Goal: Answer question/provide support: Answer question/provide support

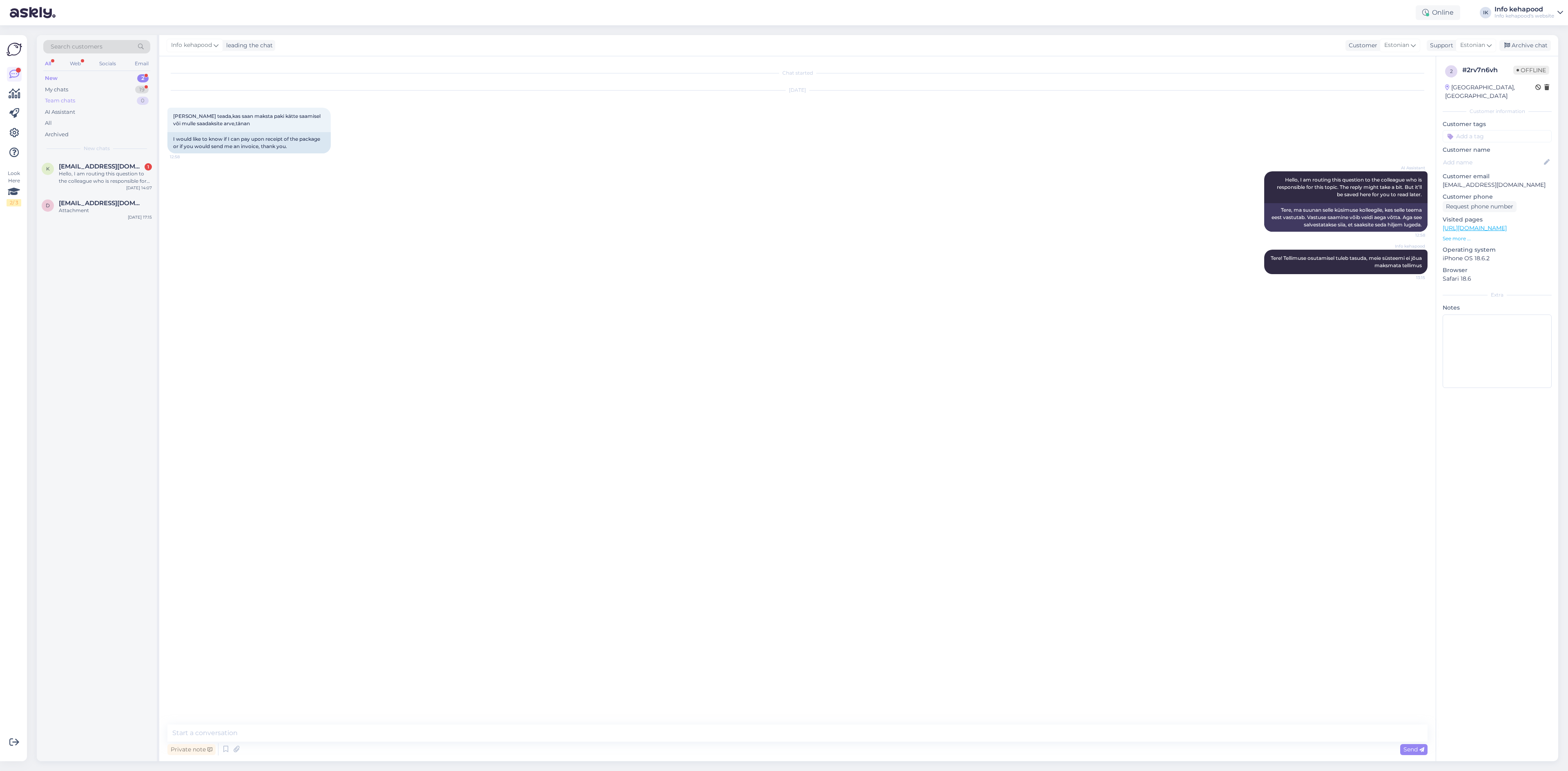
click at [75, 97] on div "Team chats" at bounding box center [60, 101] width 30 height 8
click at [74, 92] on div "My chats 19" at bounding box center [96, 89] width 107 height 11
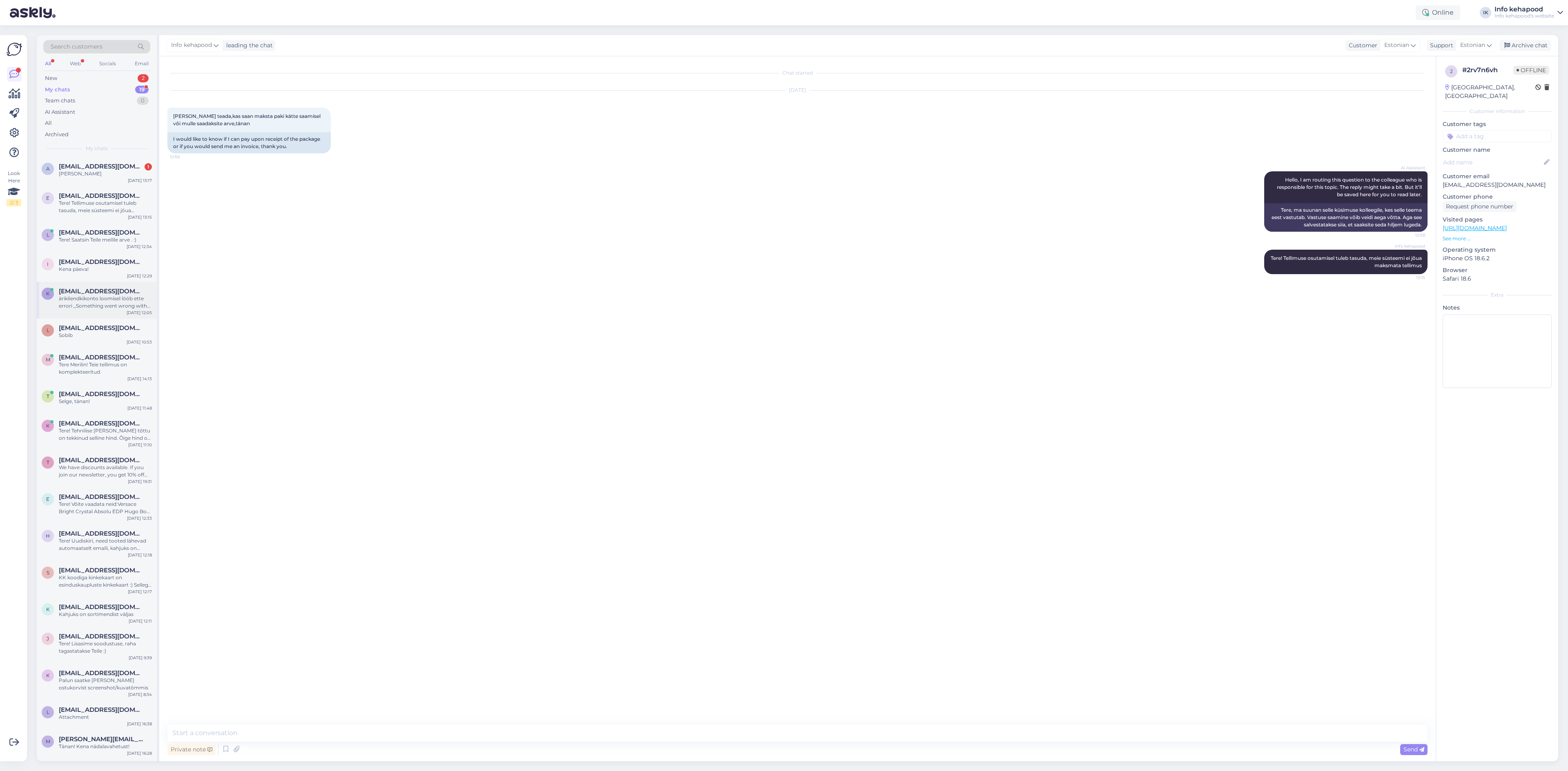
click at [136, 302] on div "ärikliendkikonto loomisel lööb ette errori ,,Something went wrong with reCAPTCH…" at bounding box center [105, 303] width 93 height 15
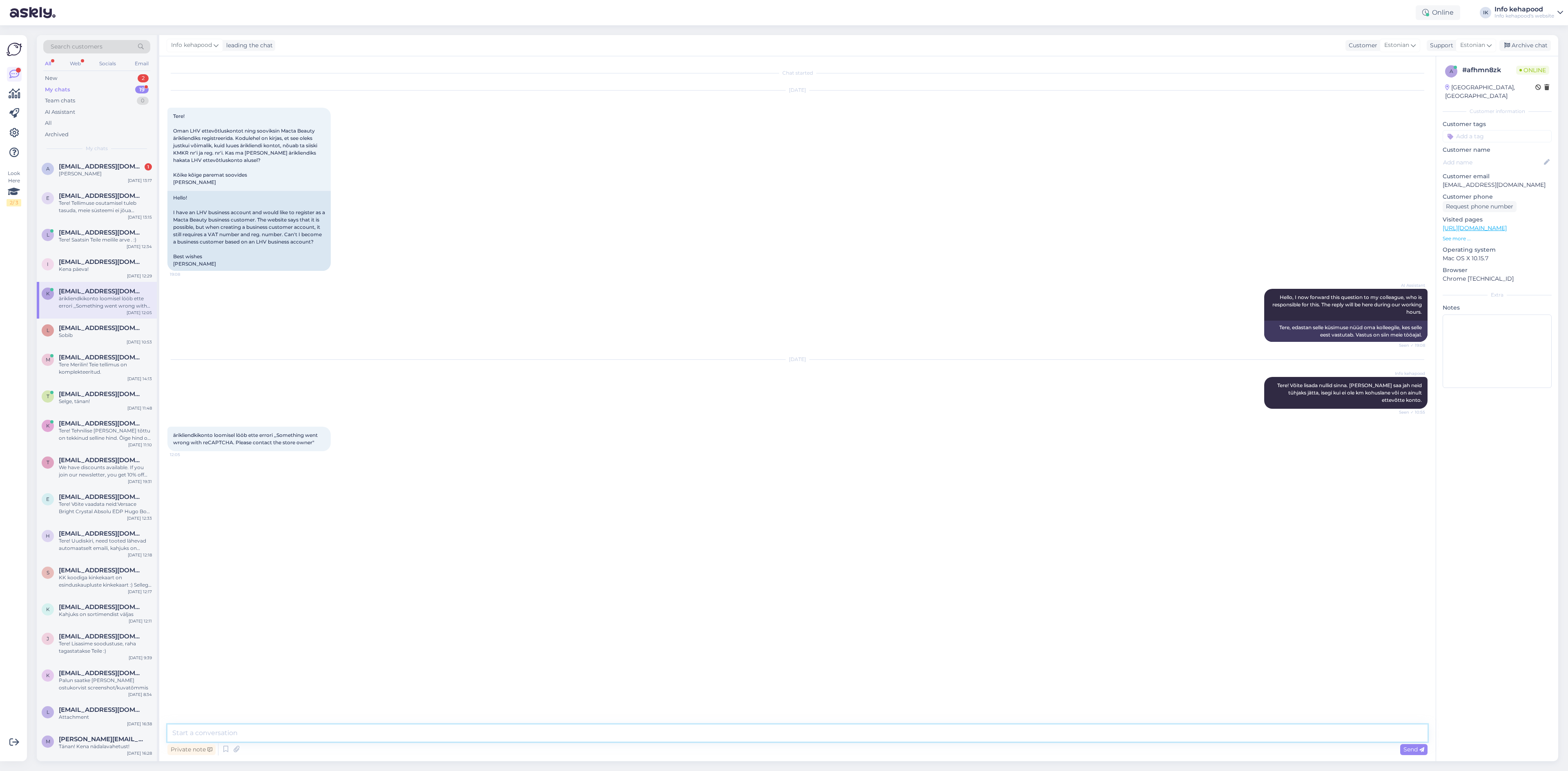
click at [288, 732] on textarea at bounding box center [798, 733] width 1260 height 17
type textarea "Uurime, anname Teile teada"
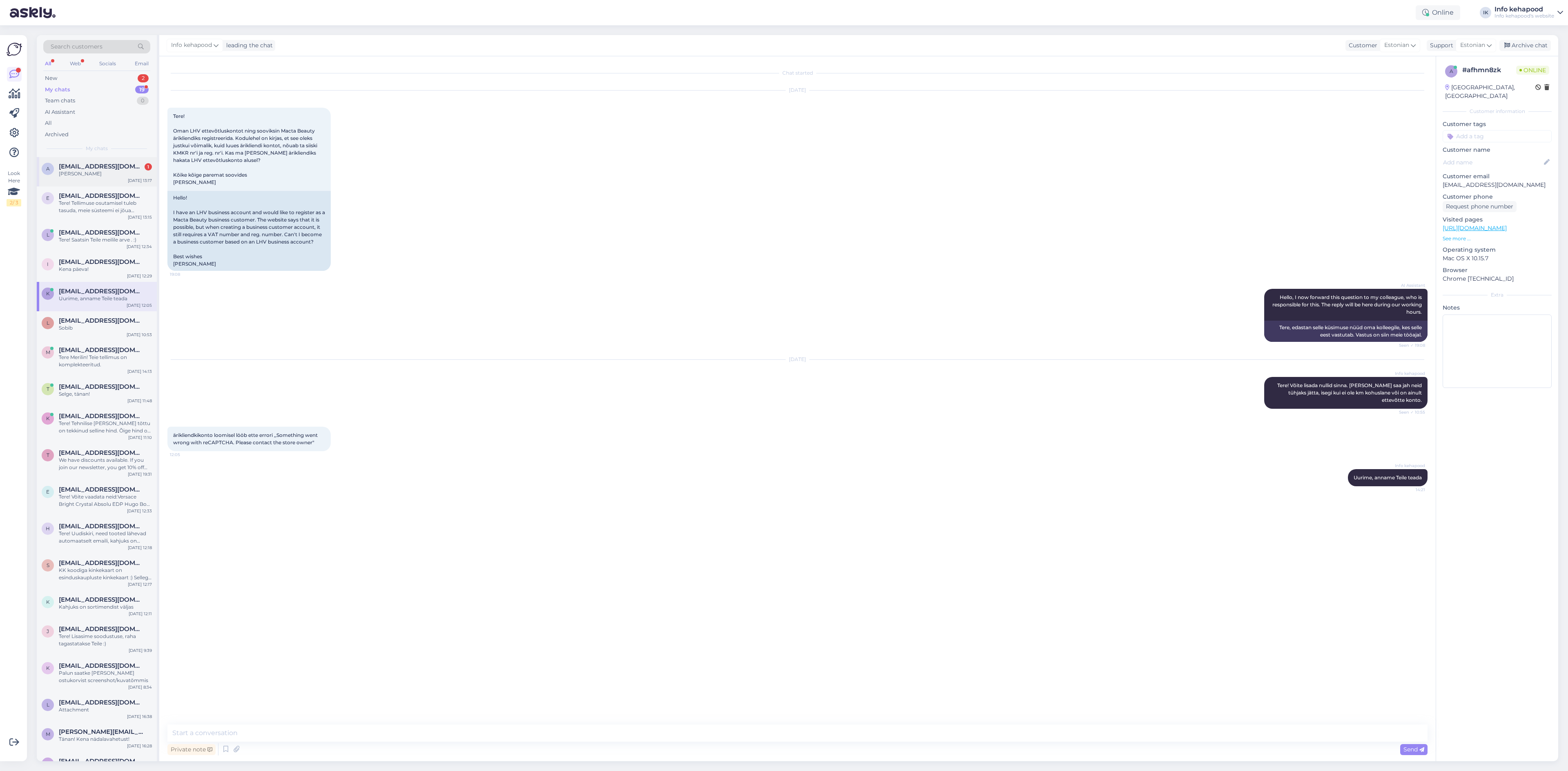
click at [81, 180] on div "a [EMAIL_ADDRESS][DOMAIN_NAME] 1 [PERSON_NAME] [DATE] 13:17" at bounding box center [96, 172] width 120 height 30
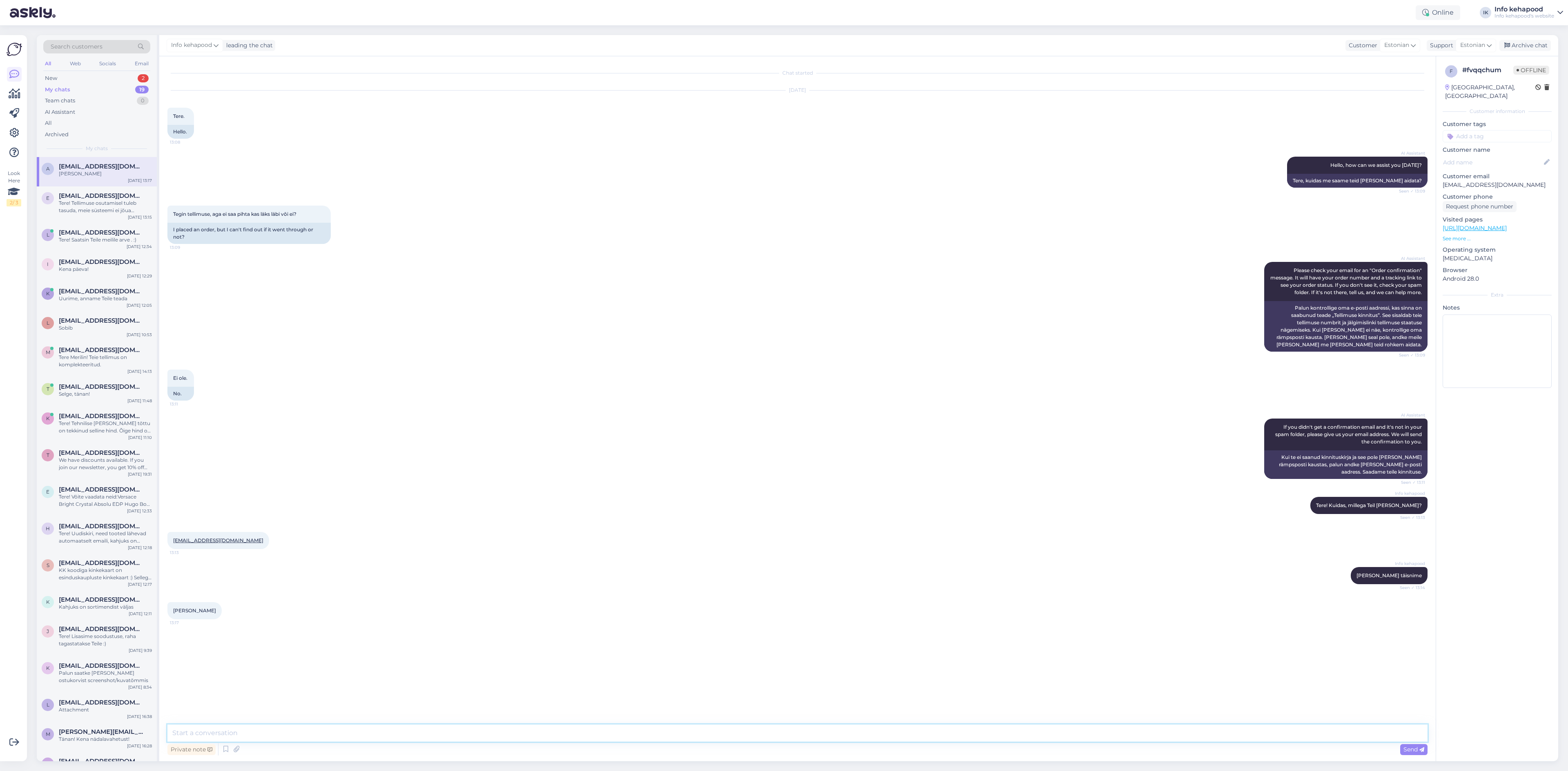
click at [770, 735] on textarea at bounding box center [798, 733] width 1260 height 17
type textarea "Ei [PERSON_NAME] tellimust. Kas makse läks läbi?"
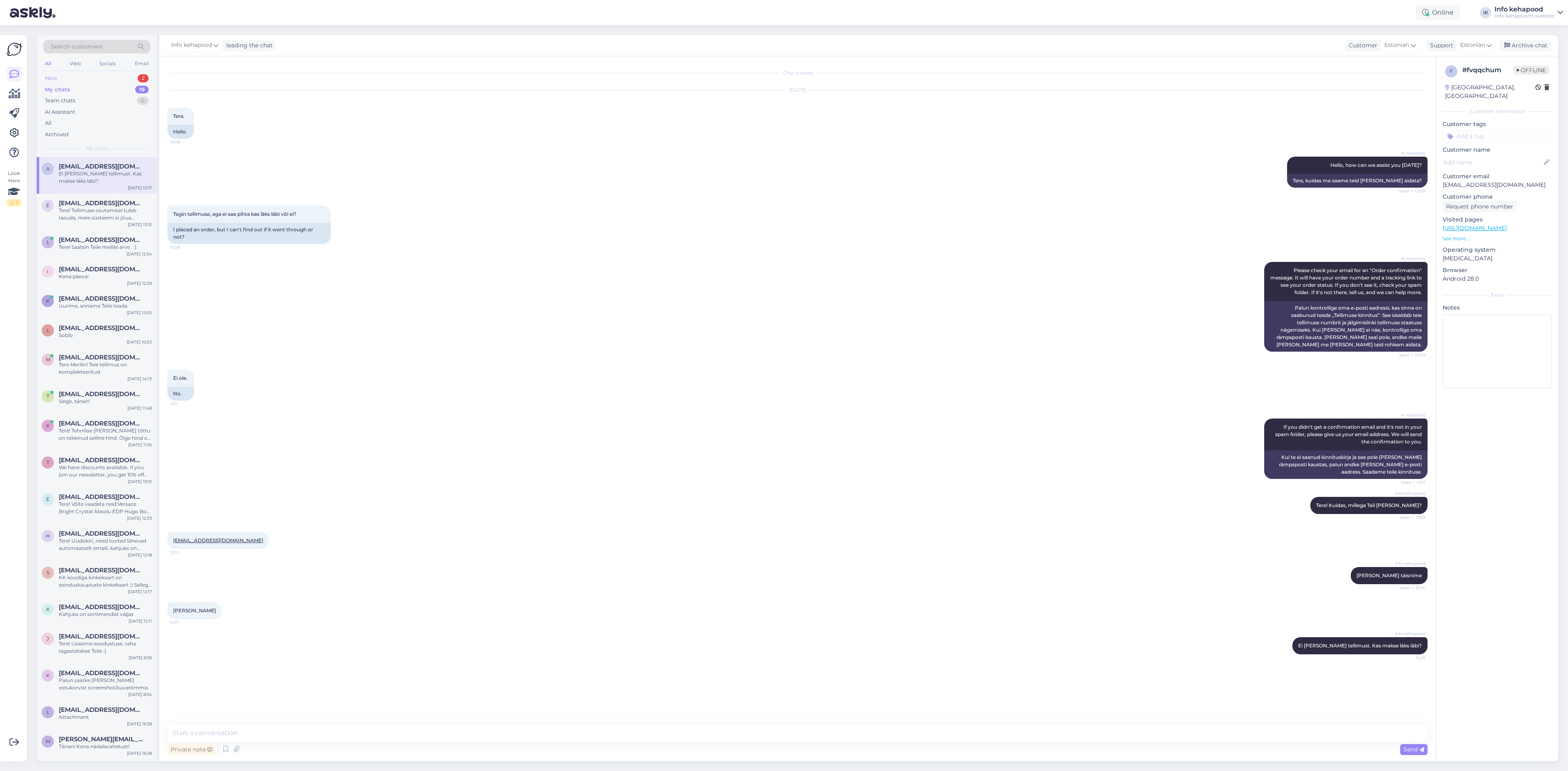
click at [102, 81] on div "New 2" at bounding box center [96, 78] width 107 height 11
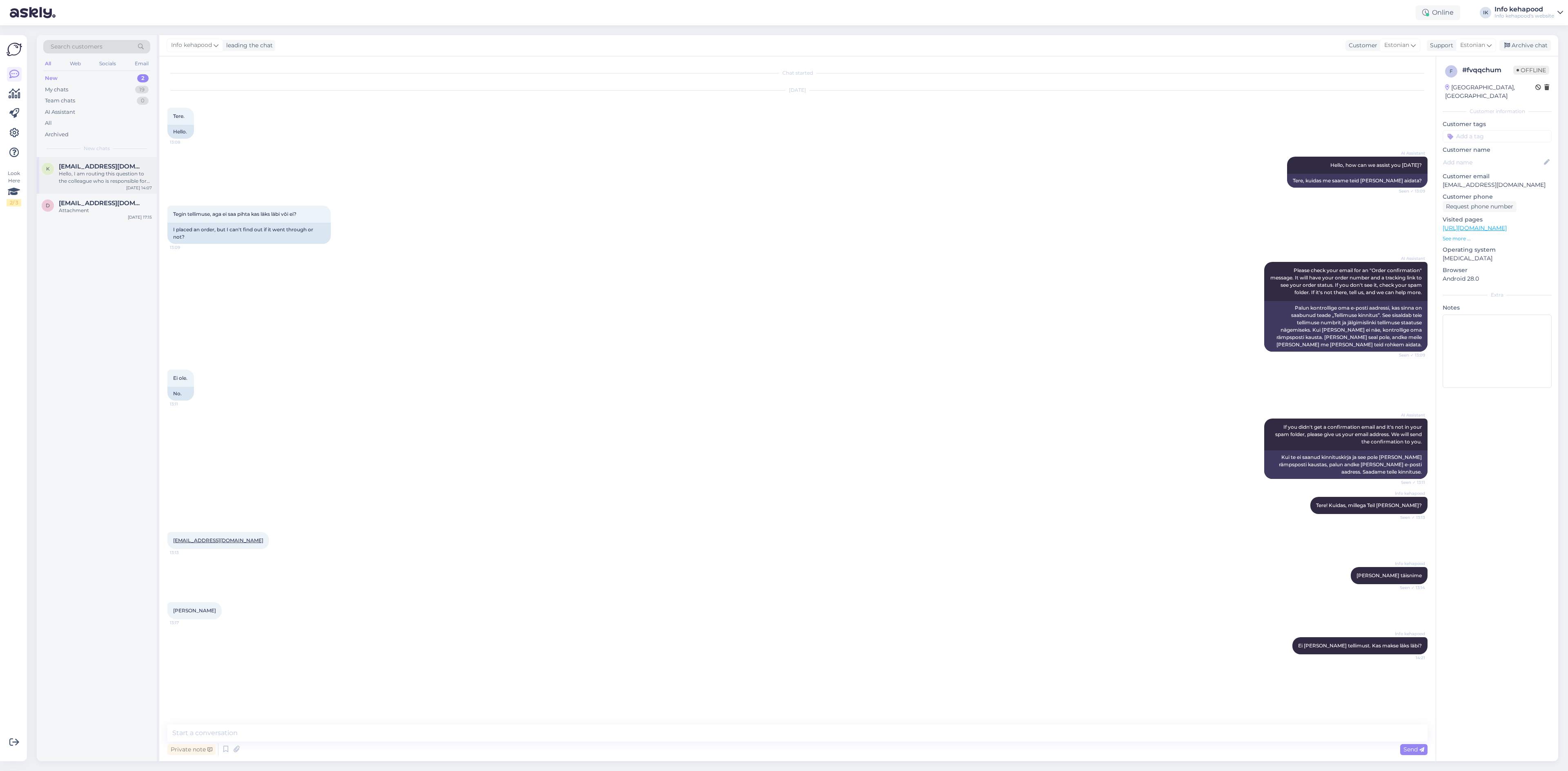
click at [91, 182] on div "Hello, I am routing this question to the colleague who is responsible for this …" at bounding box center [105, 178] width 93 height 15
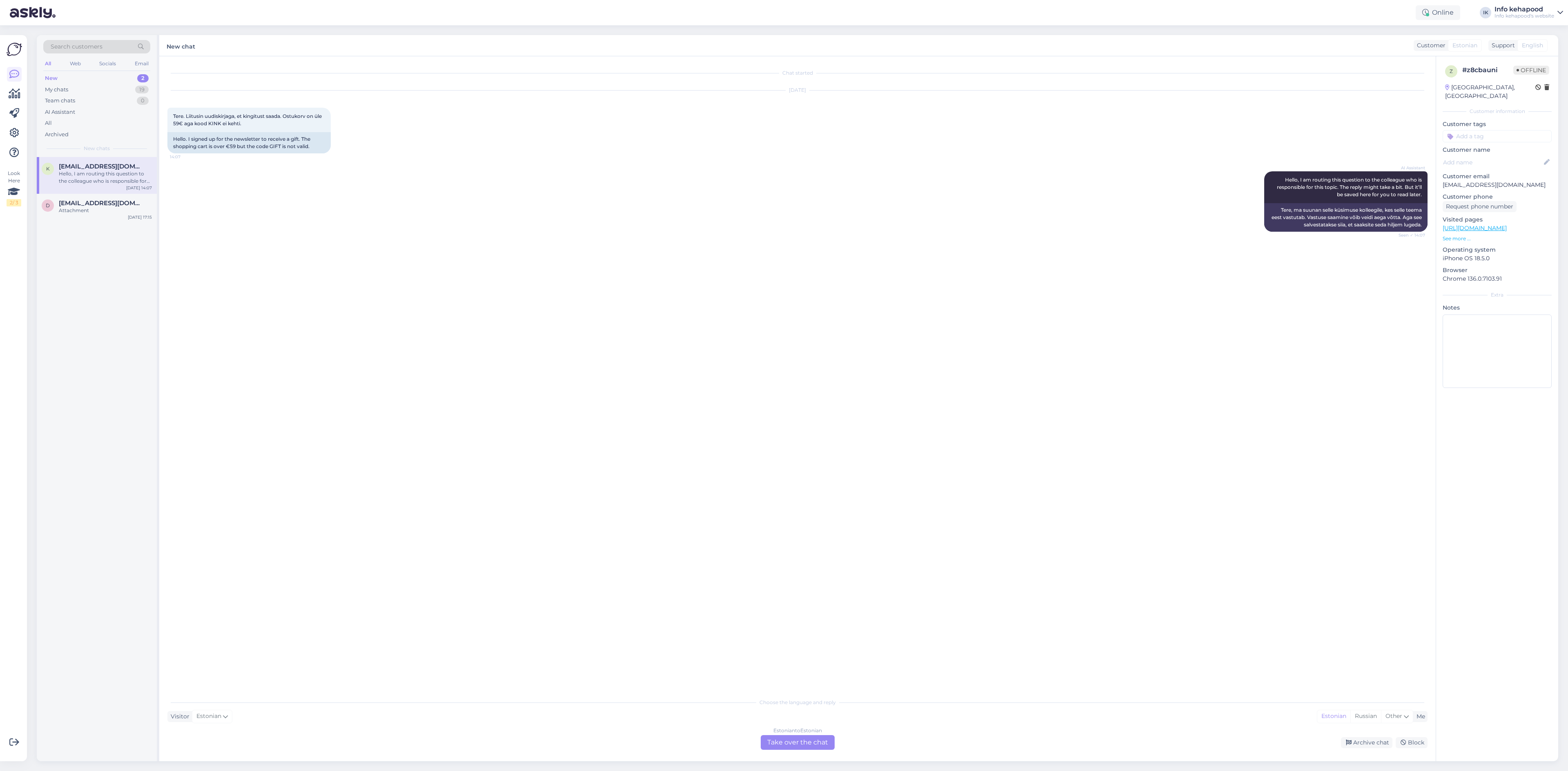
click at [823, 748] on div "Estonian to Estonian Take over the chat" at bounding box center [797, 743] width 74 height 15
click at [226, 725] on textarea at bounding box center [798, 733] width 1260 height 17
click at [512, 535] on div "Chat started [DATE] Tere. Liitusin uudiskirjaga, et kingitust saada. Ostukorv o…" at bounding box center [801, 390] width 1267 height 653
click at [225, 722] on div "Chat started [DATE] Tere. Liitusin uudiskirjaga, et kingitust saada. Ostukorv o…" at bounding box center [798, 408] width 1276 height 705
click at [221, 728] on textarea "Tere!" at bounding box center [798, 733] width 1260 height 17
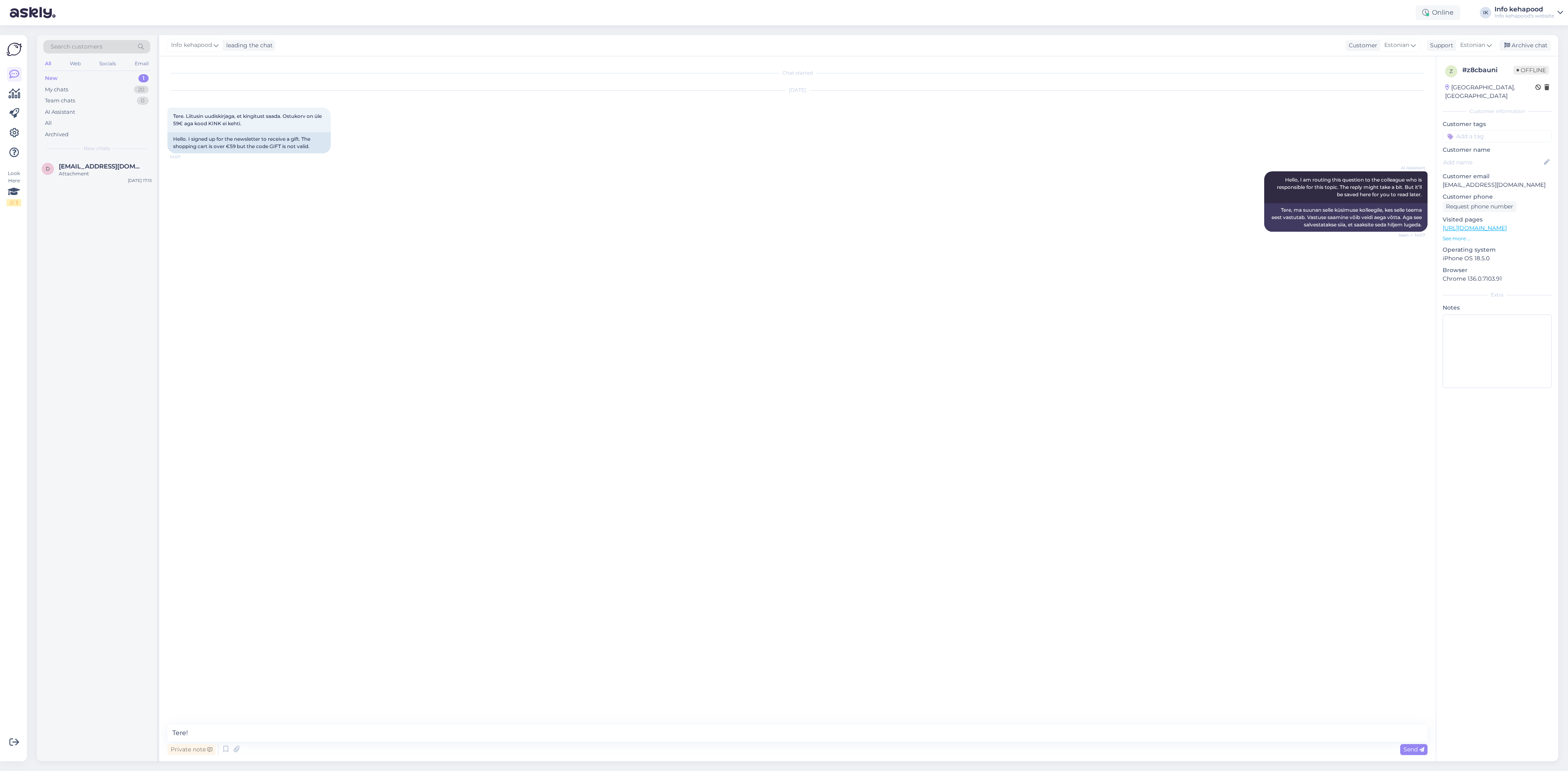
click at [406, 209] on div "AI Assistant Hello, I am routing this question to the colleague who is responsi…" at bounding box center [798, 201] width 1260 height 78
click at [480, 722] on div "Chat started [DATE] Tere. Liitusin uudiskirjaga, et kingitust saada. Ostukorv o…" at bounding box center [798, 408] width 1276 height 705
click at [477, 738] on textarea "Tere!" at bounding box center [798, 733] width 1260 height 17
click at [193, 733] on textarea "Tere! [PERSON_NAME], lisan kingitused juurde :)" at bounding box center [798, 733] width 1260 height 17
click at [489, 716] on div "Chat started [DATE] Tere. Liitusin uudiskirjaga, et kingitust saada. Ostukorv o…" at bounding box center [801, 390] width 1267 height 653
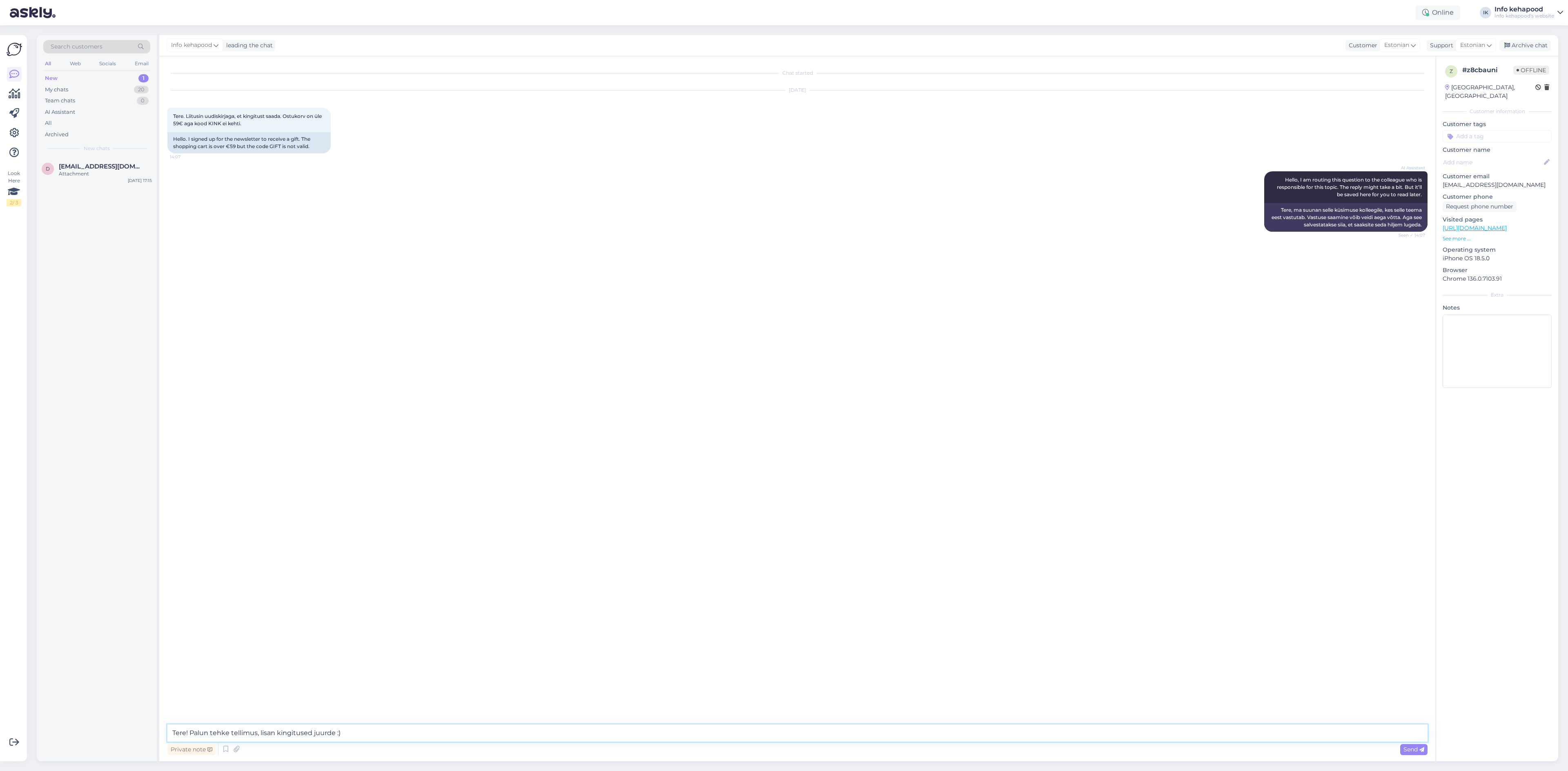
click at [462, 730] on textarea "Tere! Palun tehke tellimus, lisan kingitused juurde :)" at bounding box center [798, 733] width 1260 height 17
type textarea "Tere! Palun tehke tellimus, lisan kingitused juurde :)"
type textarea "Kui tellimus tehtud, palun saatke tellimuse number. :)"
click at [1012, 134] on div "[DATE] Tere. Liitusin uudiskirjaga, et kingitust saada. Ostukorv on üle 59€ aga…" at bounding box center [798, 122] width 1260 height 81
click at [83, 86] on div "My chats 20" at bounding box center [96, 89] width 107 height 11
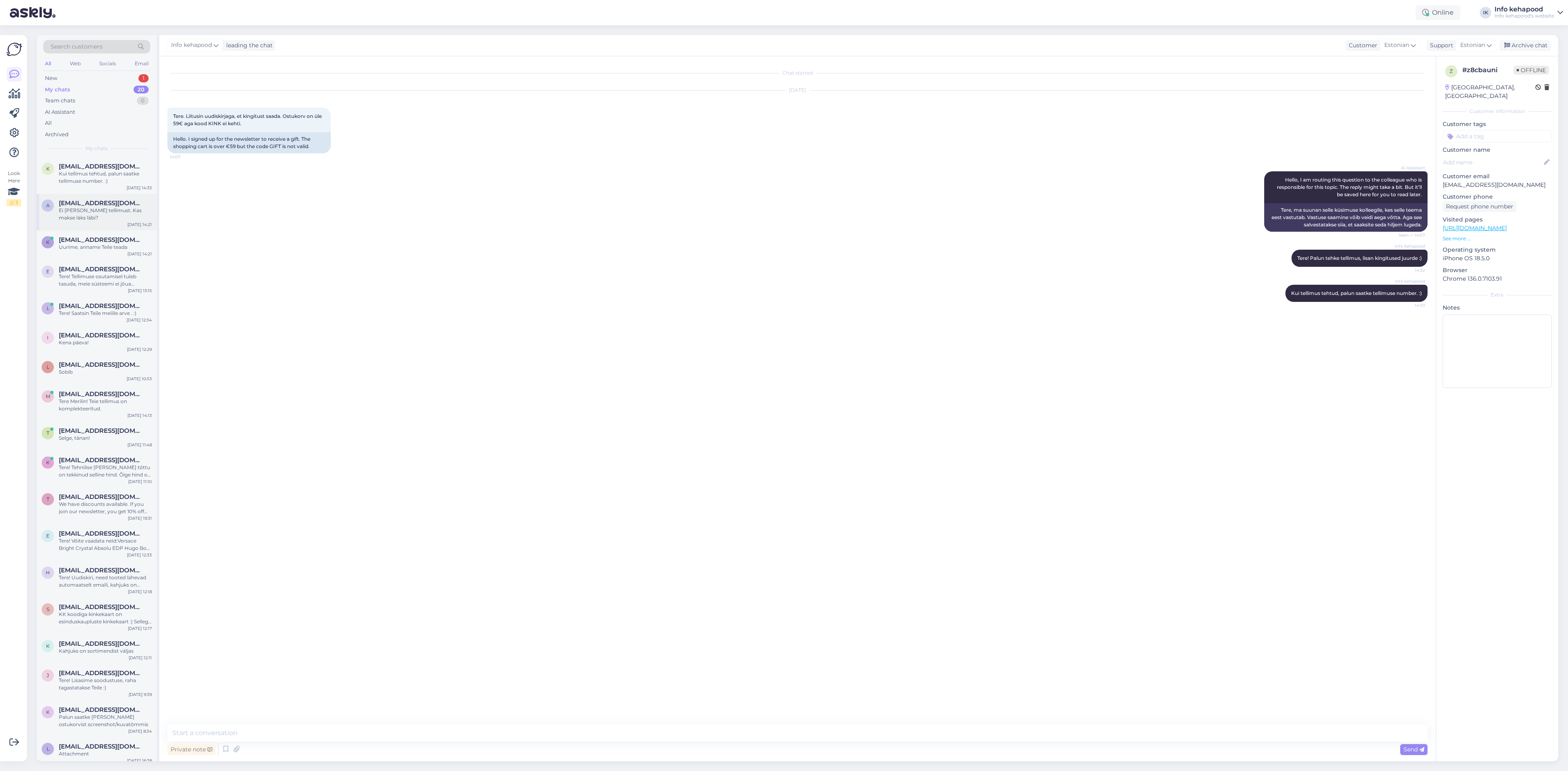
click at [102, 219] on div "Ei [PERSON_NAME] tellimust. Kas makse läks läbi?" at bounding box center [105, 214] width 93 height 15
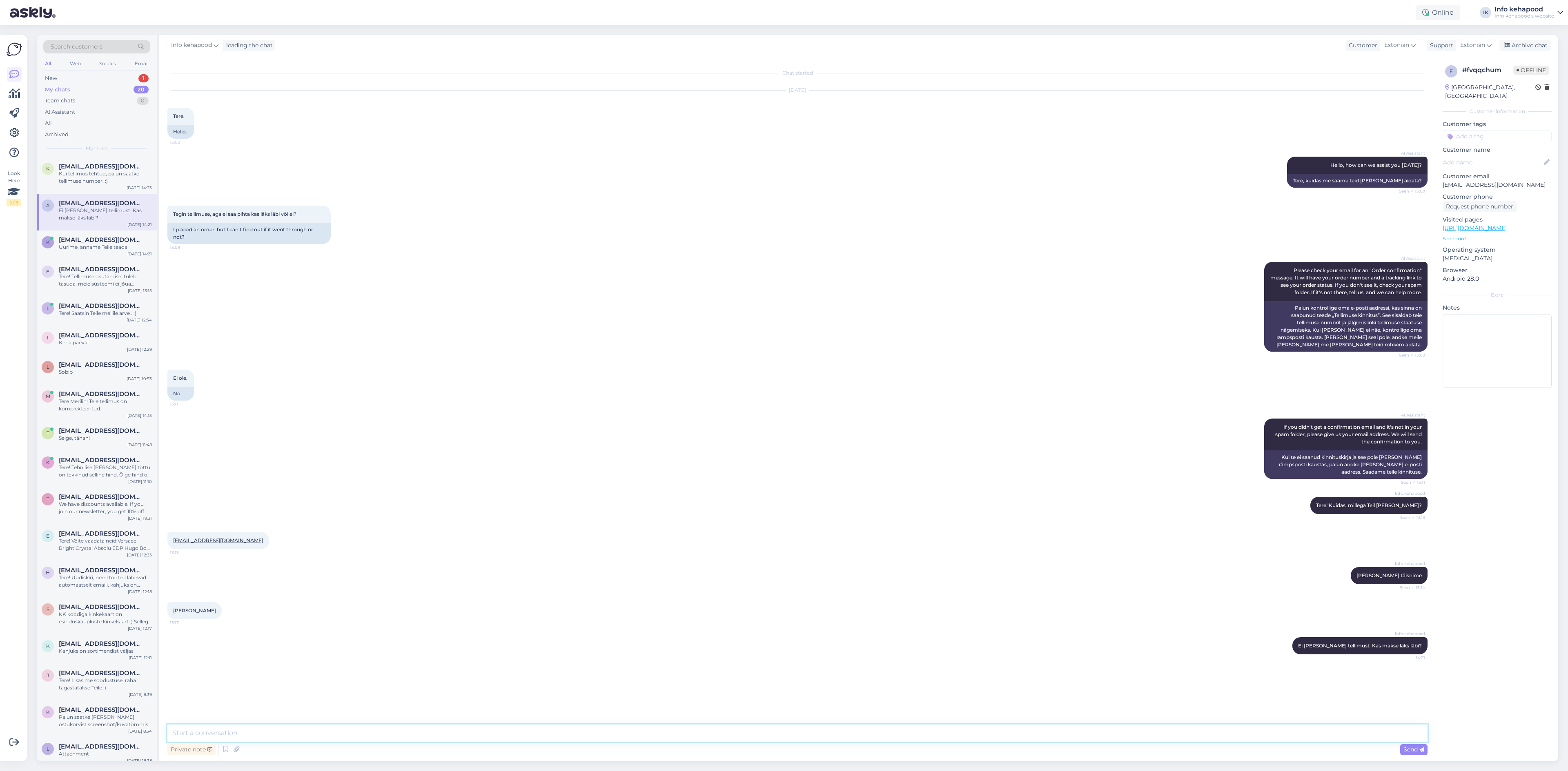
click at [350, 733] on textarea at bounding box center [798, 733] width 1260 height 17
paste textarea "60359128"
type textarea "60359128 [PERSON_NAME]"
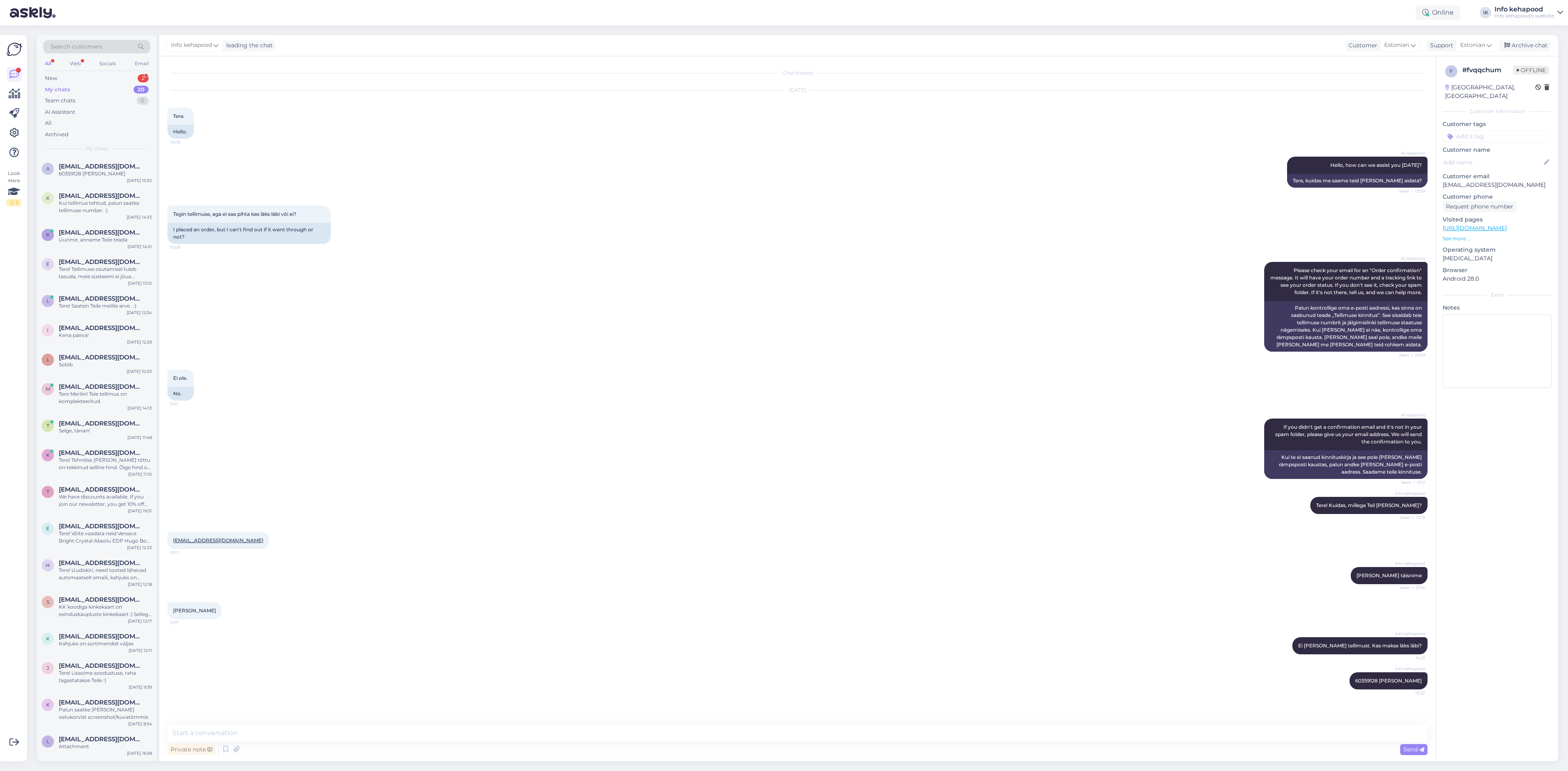
click at [92, 84] on div "My chats 20" at bounding box center [96, 89] width 107 height 11
click at [86, 83] on div "New 2" at bounding box center [96, 78] width 107 height 11
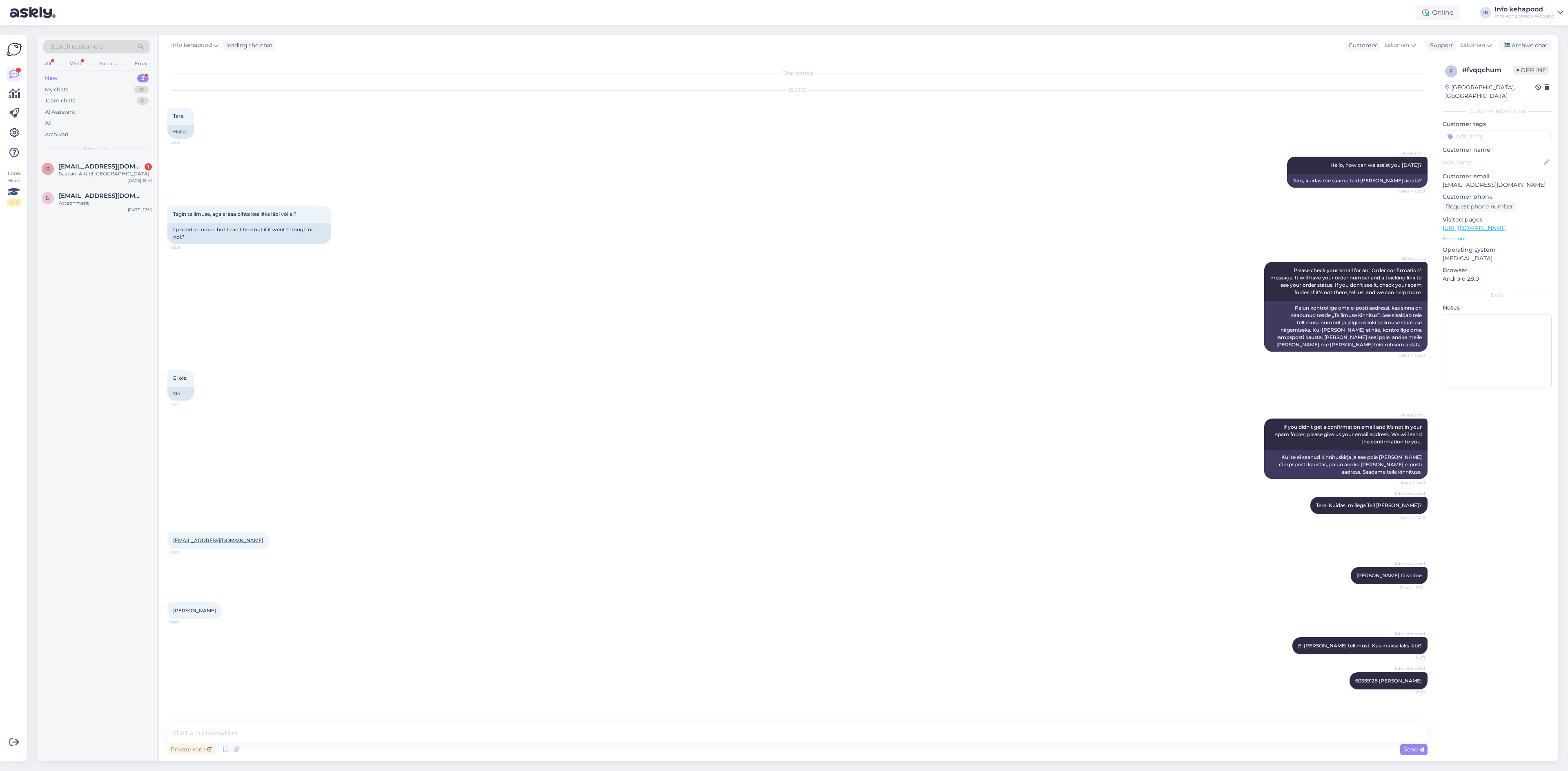
click at [116, 154] on div "Search customers All Web Socials Email New 2 My chats 20 Team chats 0 AI Assist…" at bounding box center [96, 96] width 120 height 122
click at [123, 181] on div "r [EMAIL_ADDRESS][DOMAIN_NAME] 1 Saatsin. Aitäh! Riho [DATE] 15:41" at bounding box center [96, 172] width 120 height 30
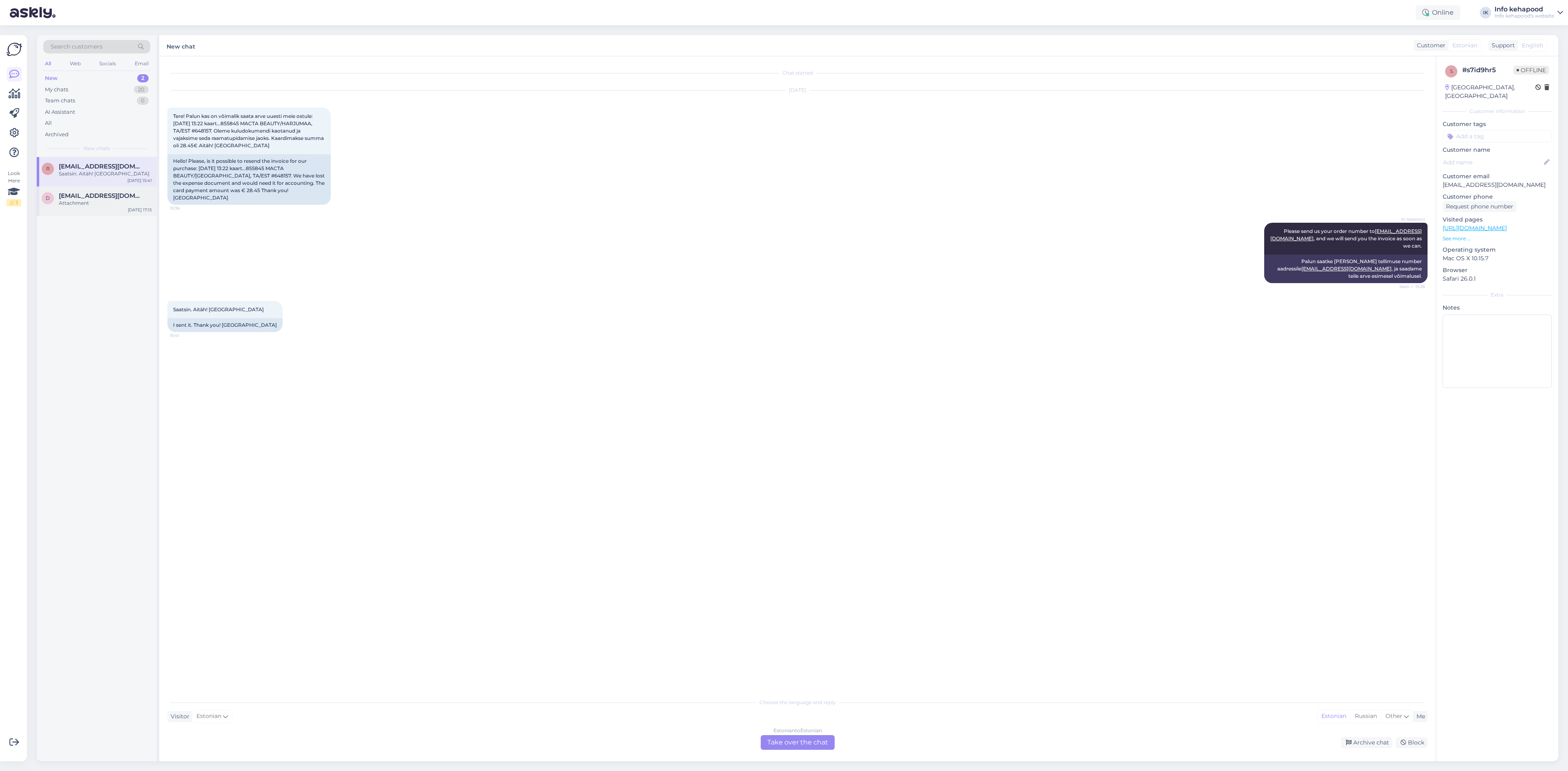
click at [65, 201] on div "Attachment" at bounding box center [105, 203] width 93 height 7
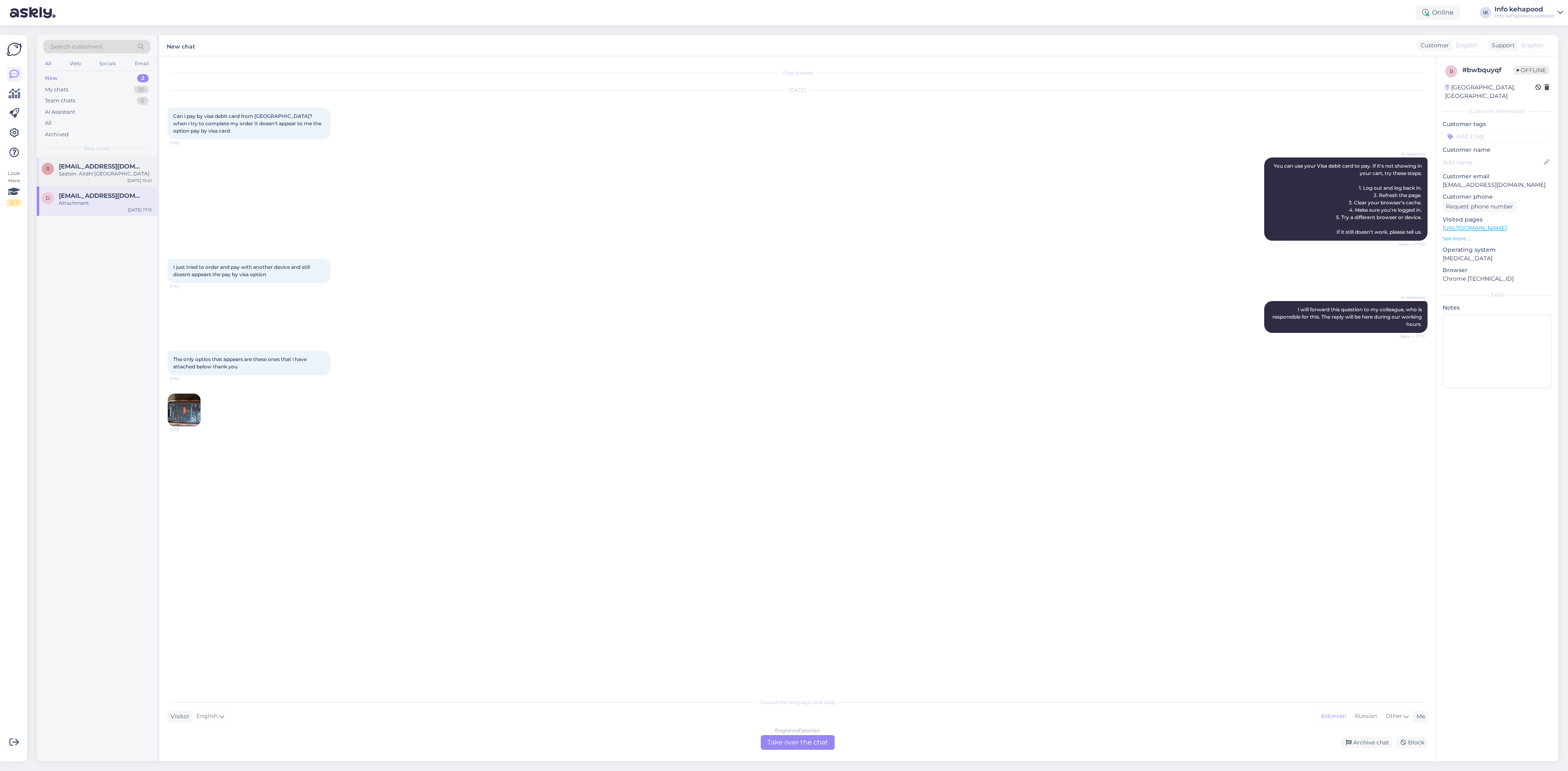
click at [48, 170] on span "r" at bounding box center [48, 169] width 4 height 7
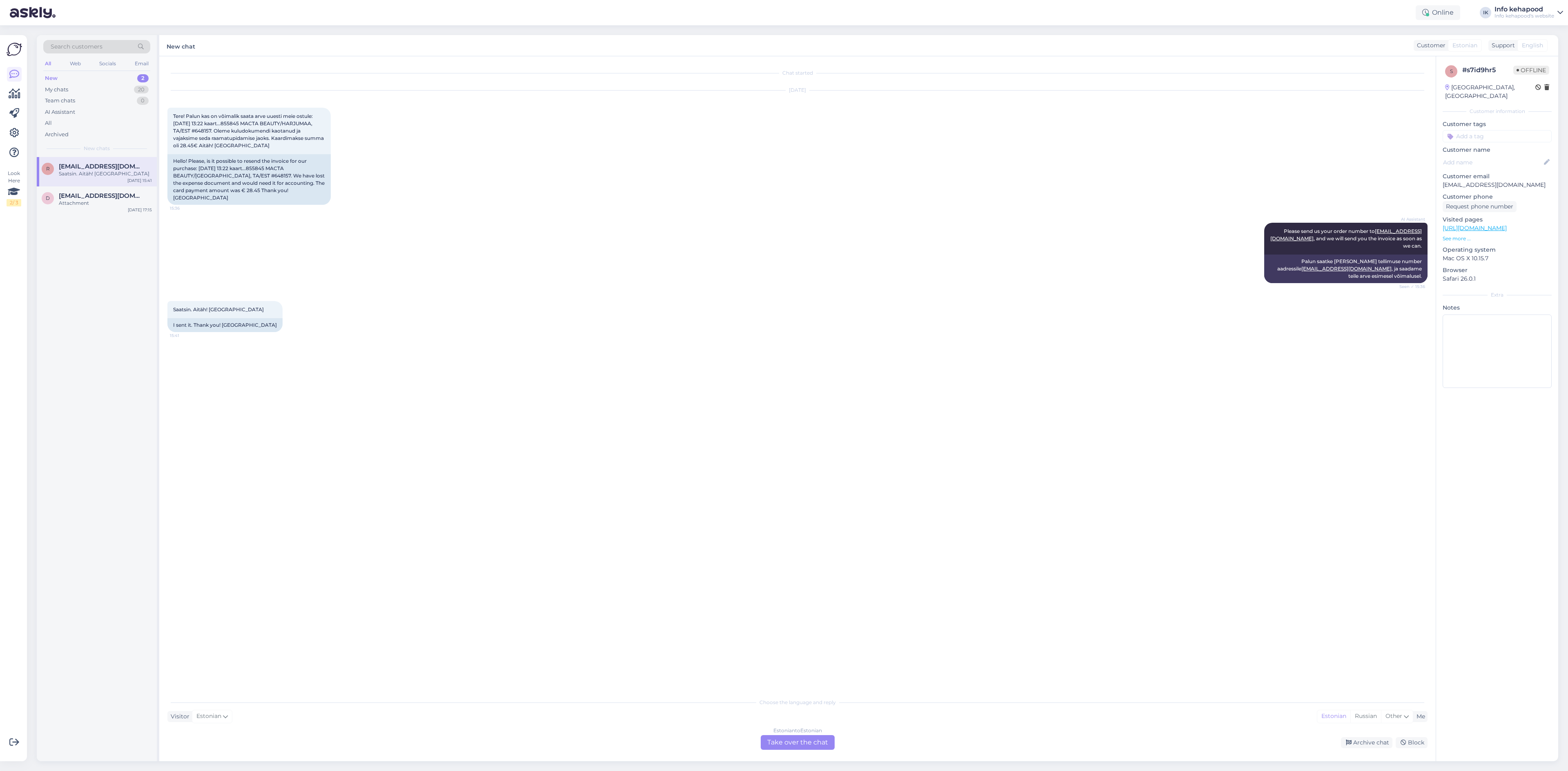
click at [111, 83] on div "New 2" at bounding box center [96, 78] width 107 height 11
click at [111, 91] on div "My chats 20" at bounding box center [96, 89] width 107 height 11
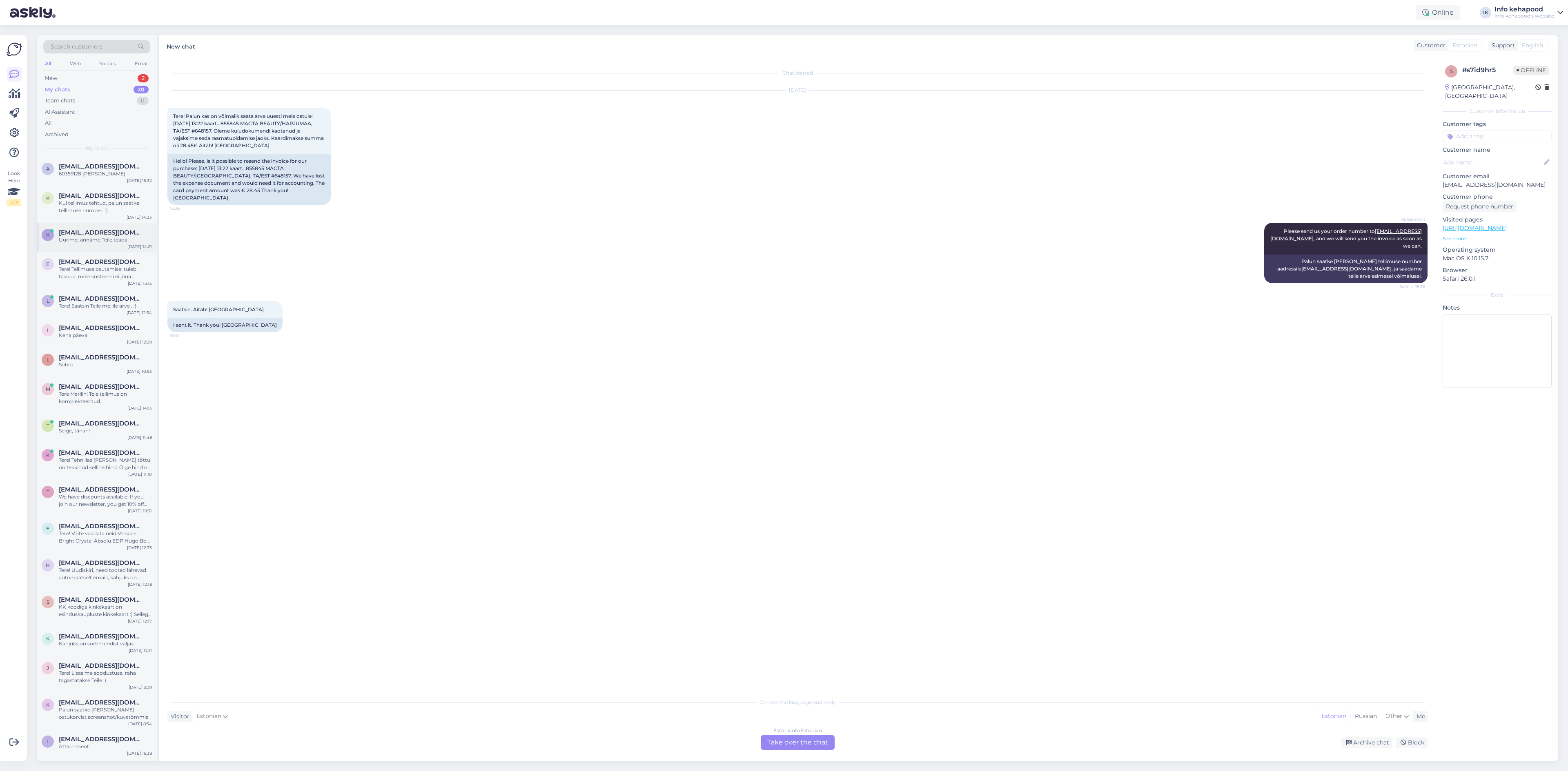
click at [125, 238] on div "Uurime, anname Teile teada" at bounding box center [105, 240] width 93 height 7
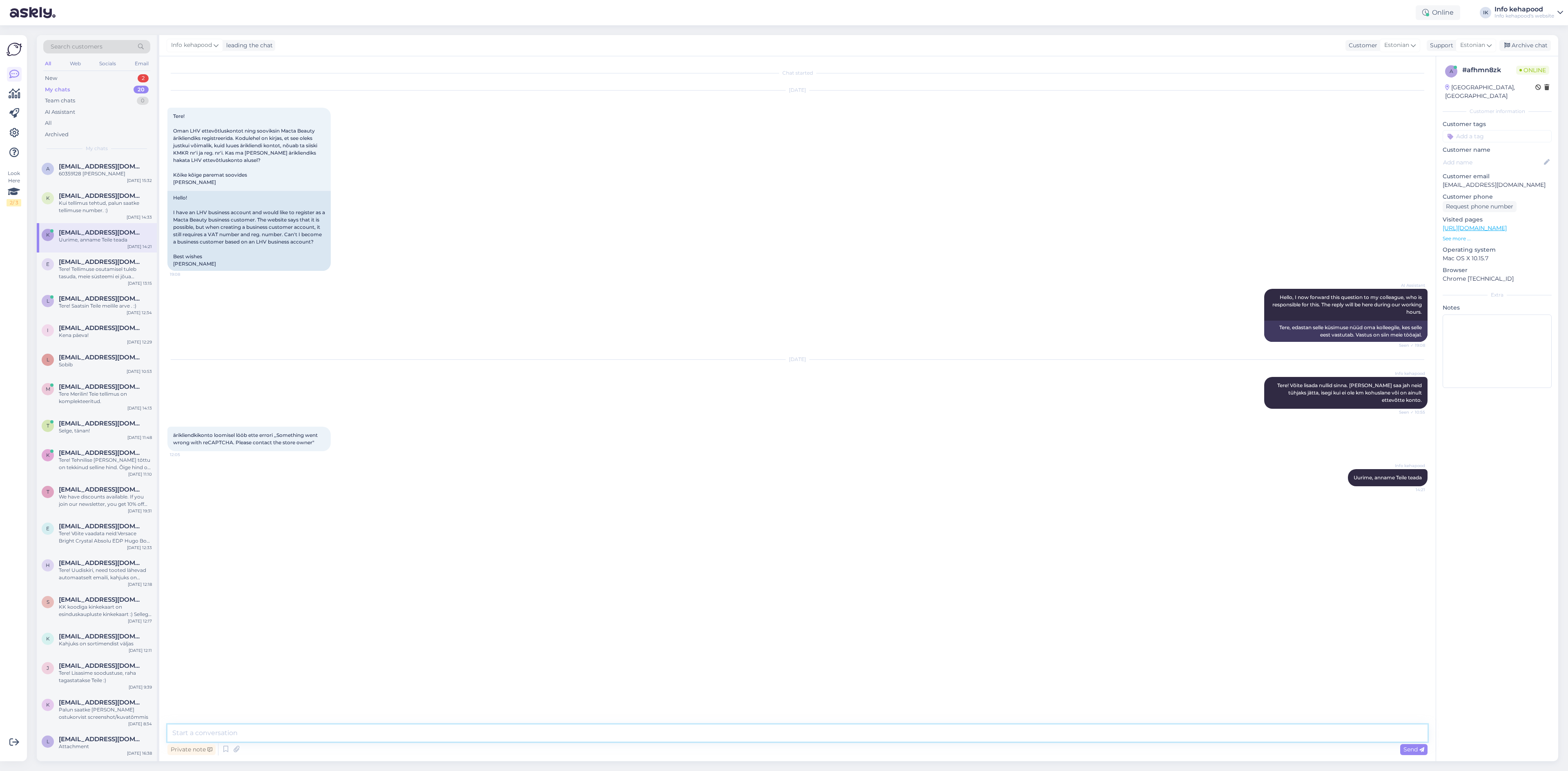
click at [1080, 741] on textarea at bounding box center [798, 733] width 1260 height 17
click at [394, 440] on div "ärikliendkikonto loomisel lööb ette errori ,,Something went wrong with reCAPTCH…" at bounding box center [798, 440] width 1260 height 43
click at [525, 749] on div "Private note Send" at bounding box center [798, 750] width 1260 height 16
click at [520, 749] on div "Private note Send" at bounding box center [798, 750] width 1260 height 16
drag, startPoint x: 536, startPoint y: 755, endPoint x: 530, endPoint y: 751, distance: 7.2
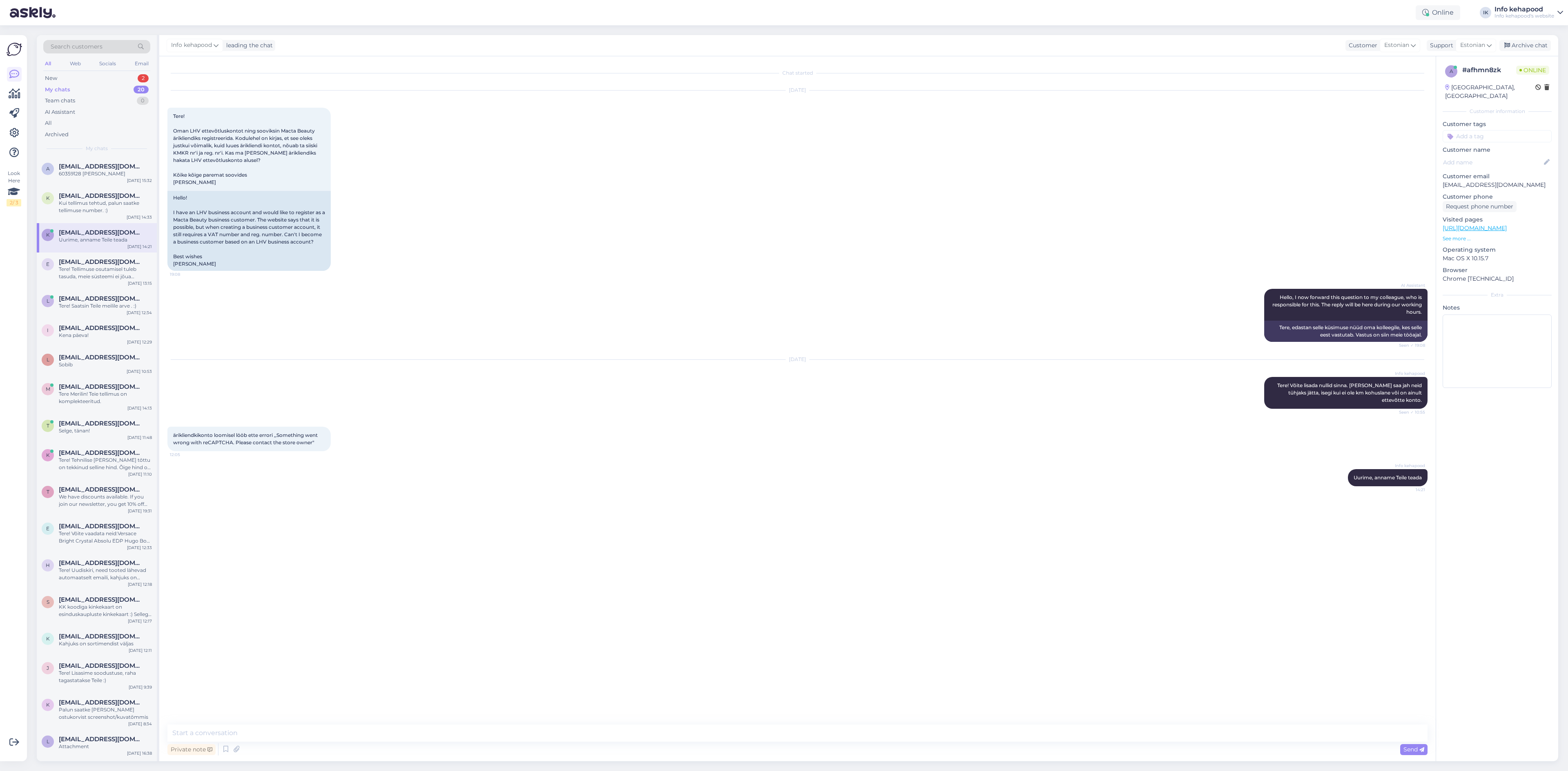
click at [536, 755] on div "Private note Send" at bounding box center [798, 750] width 1260 height 16
click at [522, 747] on div "Private note Send" at bounding box center [798, 750] width 1260 height 16
click at [494, 739] on textarea at bounding box center [798, 733] width 1260 height 17
type textarea "t"
paste textarea "P"
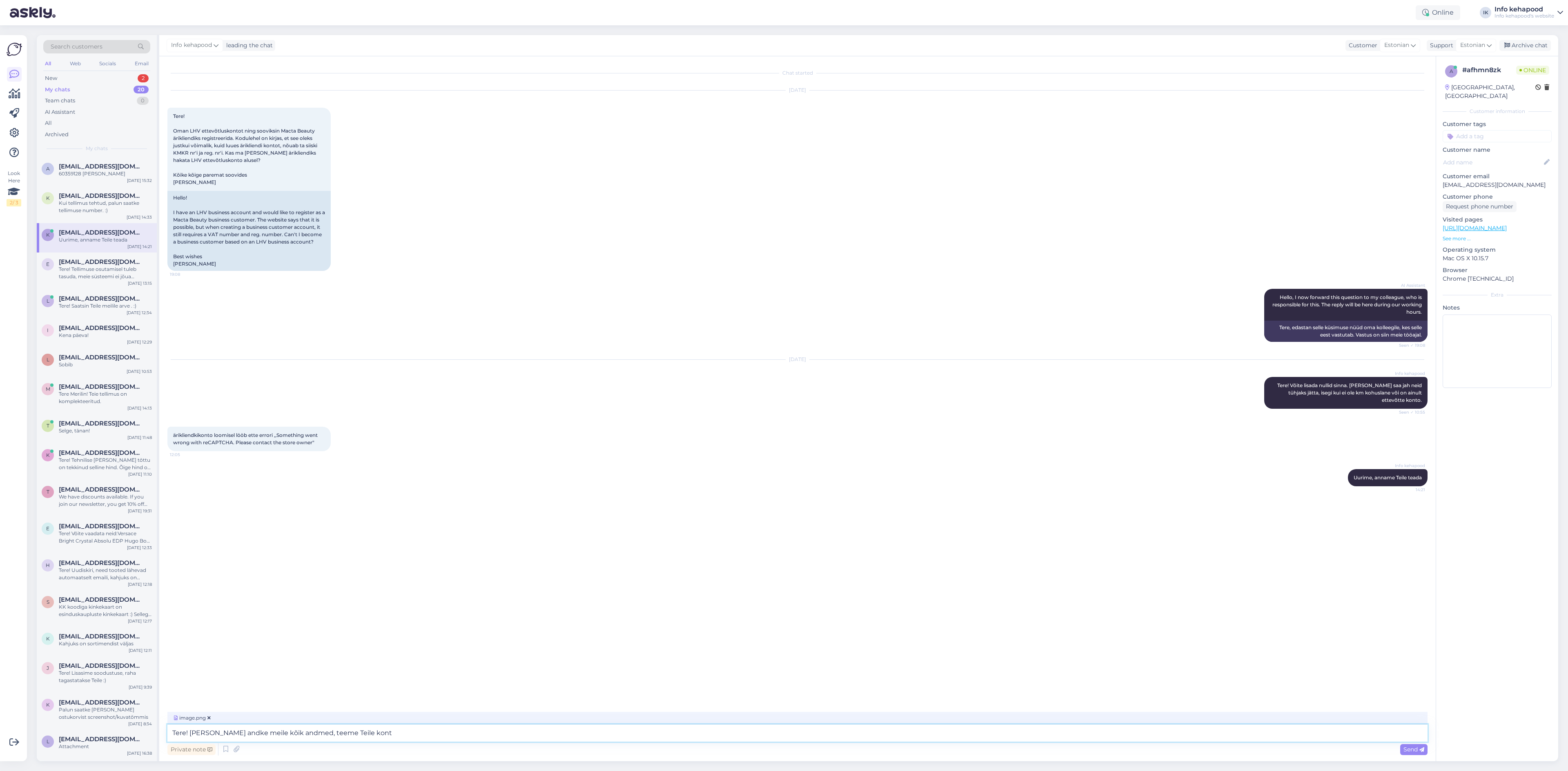
type textarea "Tere! [PERSON_NAME] andke meile kõik andmed, teeme Teile konto"
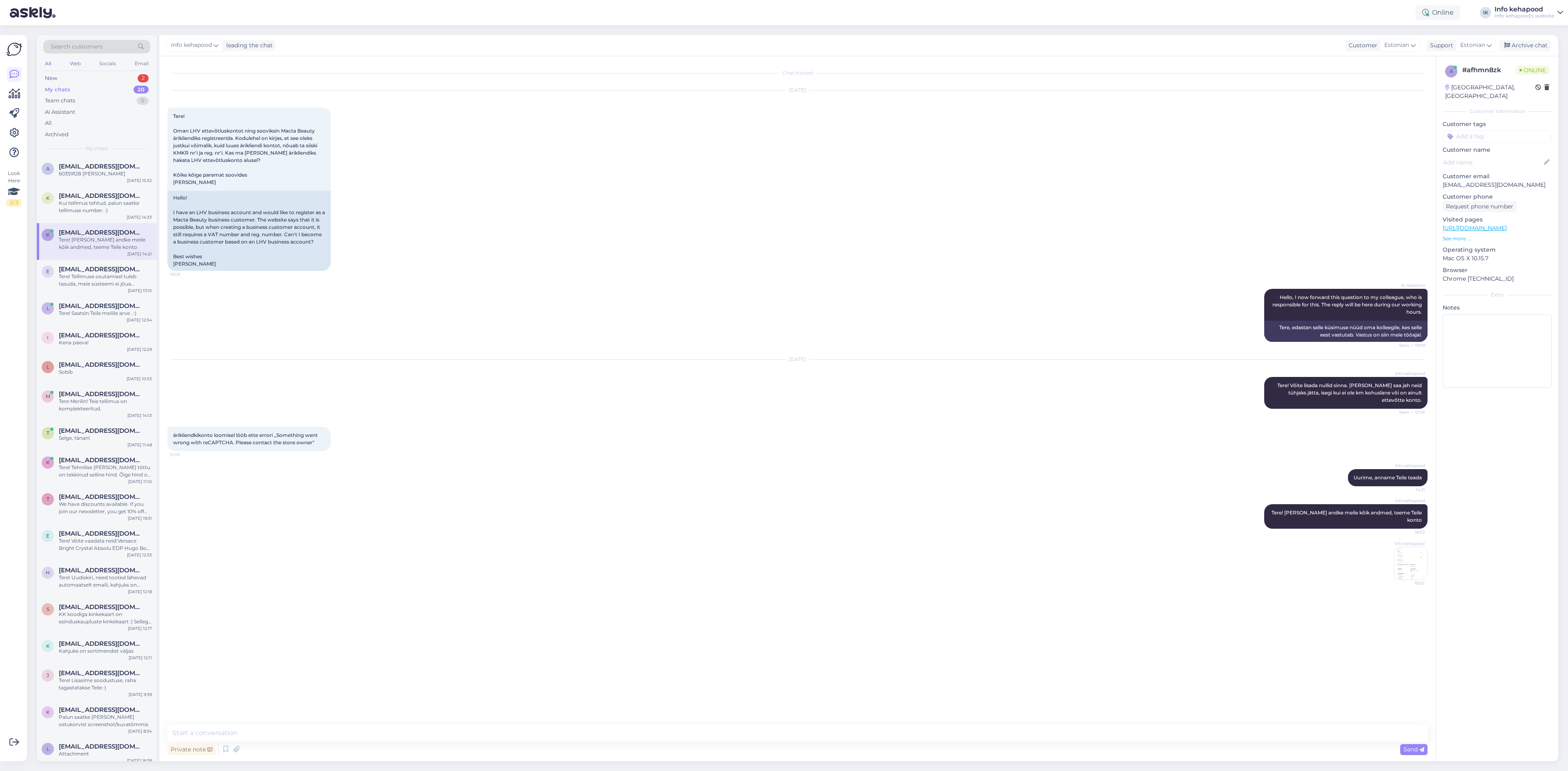
click at [103, 87] on div "My chats 20" at bounding box center [96, 89] width 107 height 11
click at [99, 77] on div "New 2" at bounding box center [96, 78] width 107 height 11
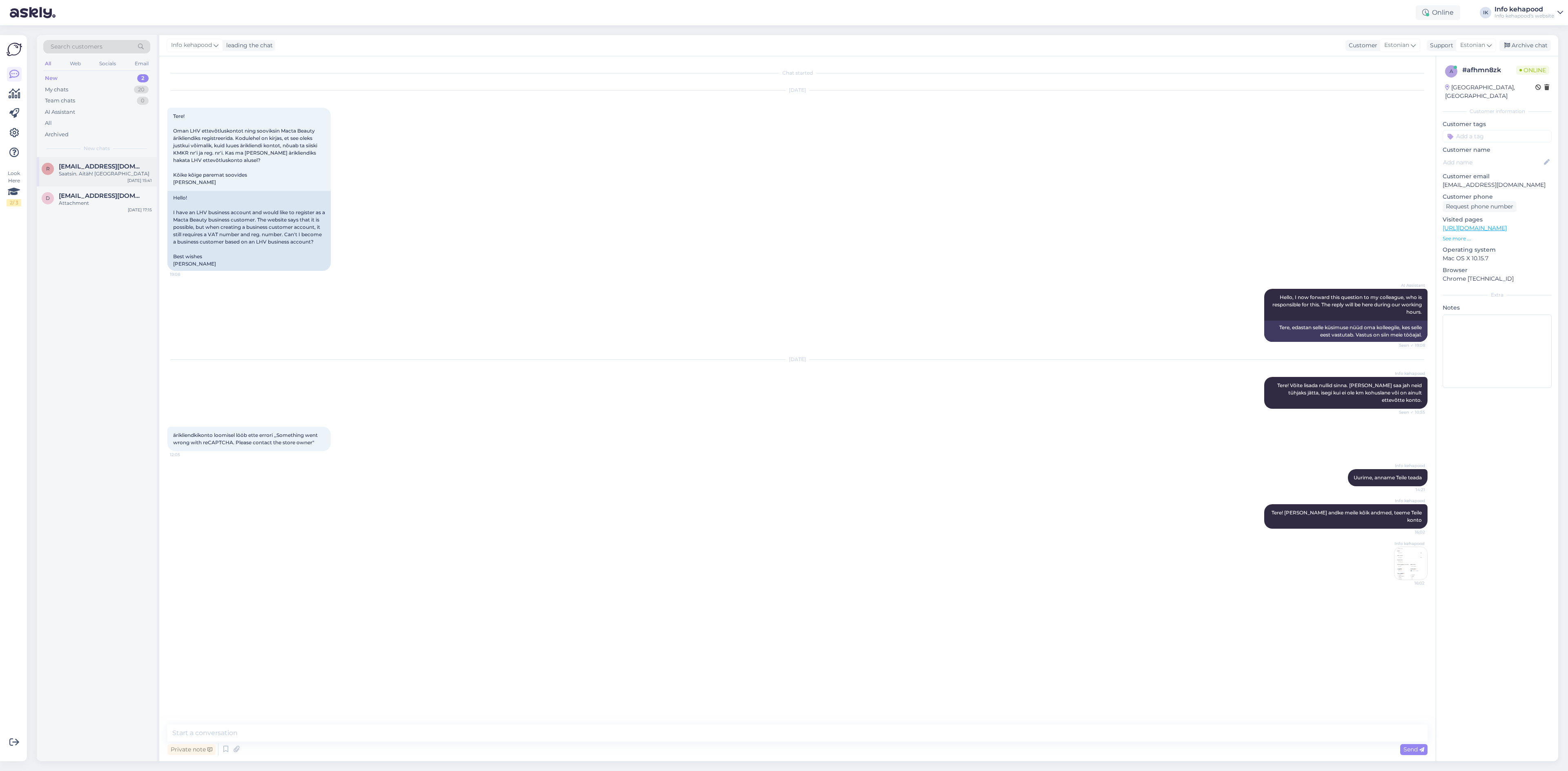
click at [100, 179] on div "r [EMAIL_ADDRESS][DOMAIN_NAME] Saatsin. Aitäh! Riho [DATE] 15:41" at bounding box center [96, 172] width 120 height 30
